Goal: Information Seeking & Learning: Learn about a topic

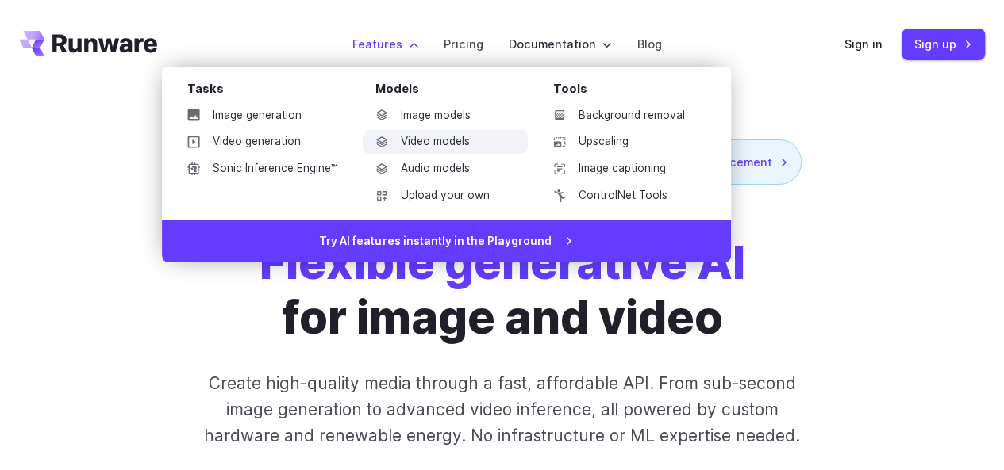
click at [449, 140] on link "Video models" at bounding box center [445, 142] width 165 height 24
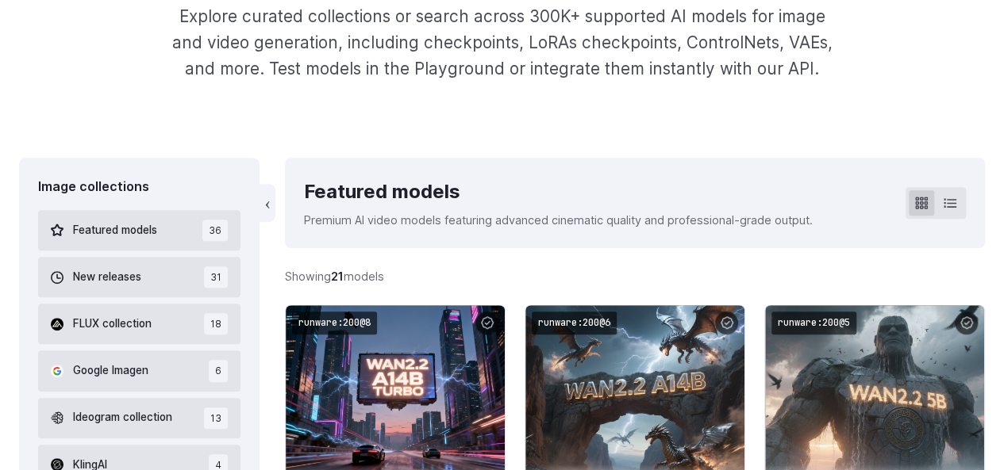
scroll to position [1066, 0]
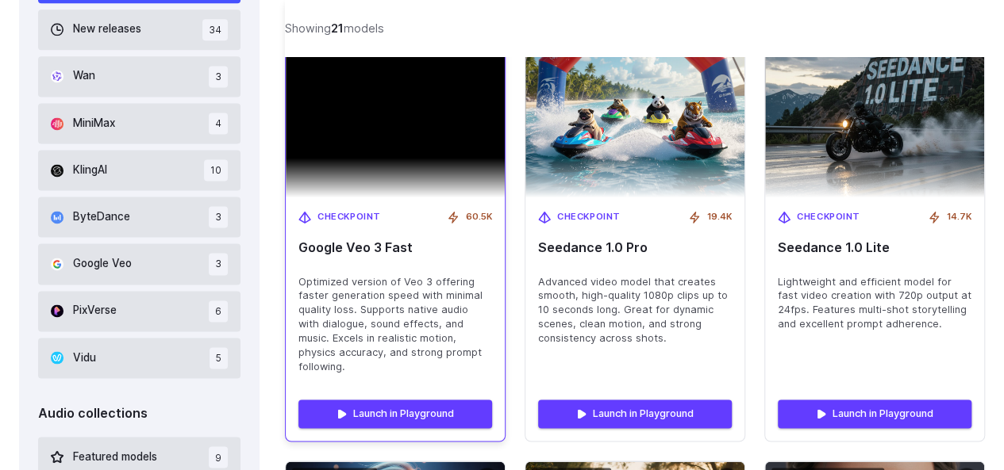
click at [355, 336] on span "Optimized version of Veo 3 offering faster generation speed with minimal qualit…" at bounding box center [395, 324] width 194 height 99
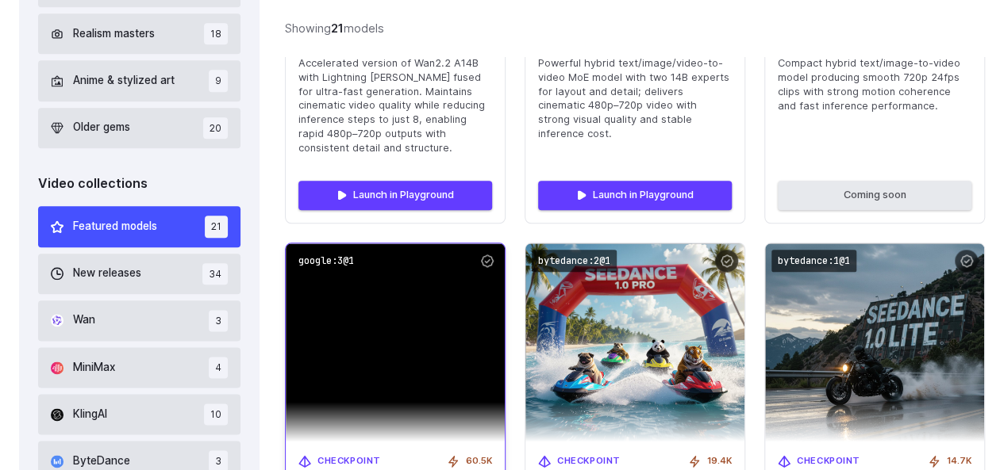
scroll to position [1095, 0]
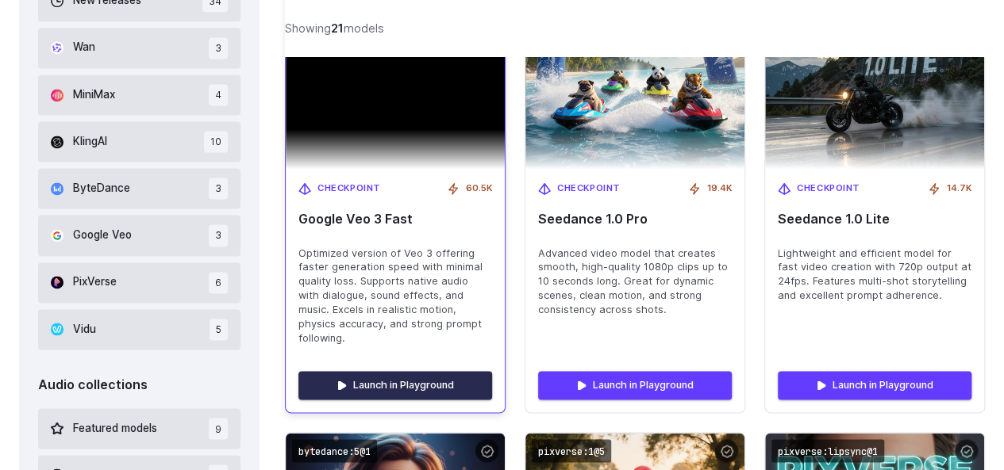
click at [363, 371] on link "Launch in Playground" at bounding box center [395, 385] width 194 height 29
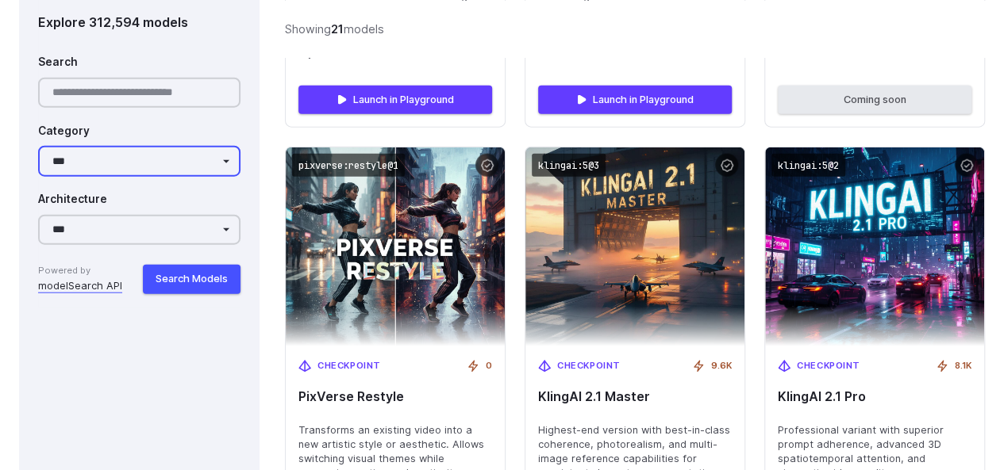
click at [176, 159] on select "**********" at bounding box center [139, 161] width 202 height 31
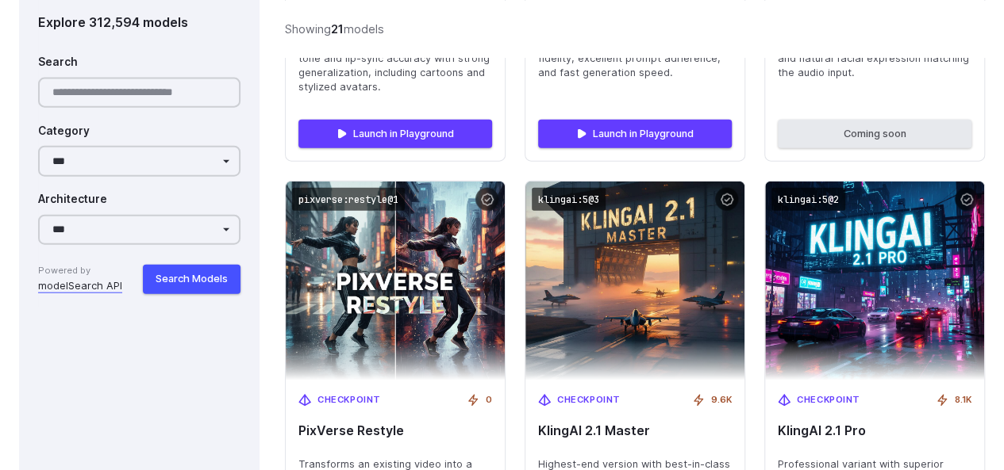
click at [151, 409] on div "Image collections Featured models 36 New releases 31 FLUX collection 18 Google …" at bounding box center [139, 265] width 240 height 3213
click at [168, 237] on select "**********" at bounding box center [139, 230] width 202 height 31
click at [140, 377] on div "Image collections Featured models 36 New releases 31 FLUX collection 18 Google …" at bounding box center [139, 265] width 240 height 3213
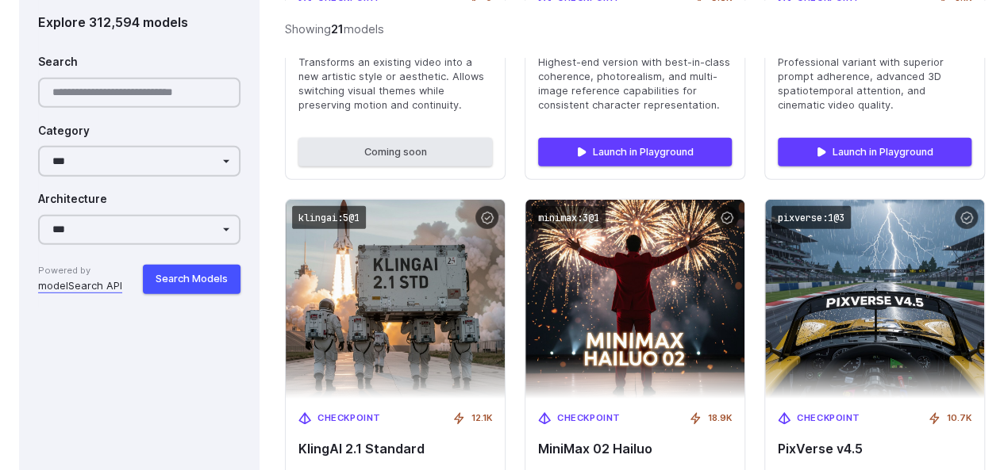
scroll to position [334, 0]
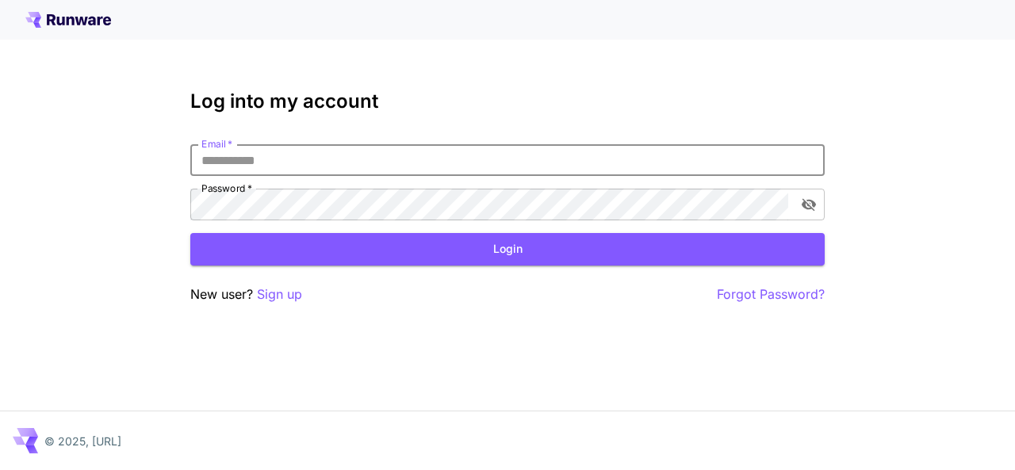
click at [532, 152] on input "Email   *" at bounding box center [507, 160] width 635 height 32
